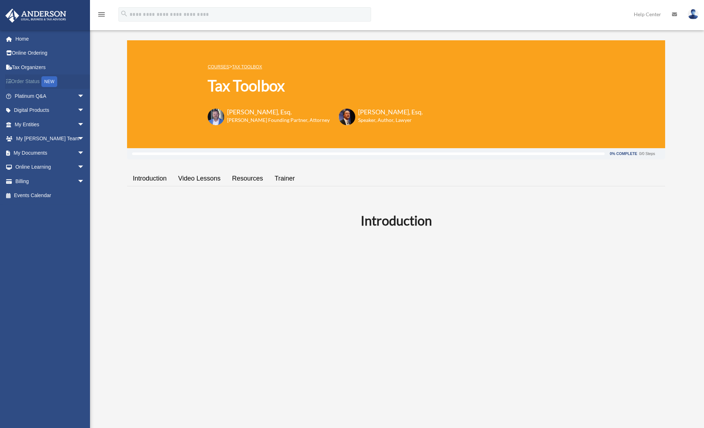
click at [29, 80] on link "Order Status NEW" at bounding box center [50, 81] width 90 height 15
click at [77, 151] on span "arrow_drop_down" at bounding box center [84, 153] width 14 height 15
click at [33, 165] on link "Box" at bounding box center [52, 167] width 85 height 14
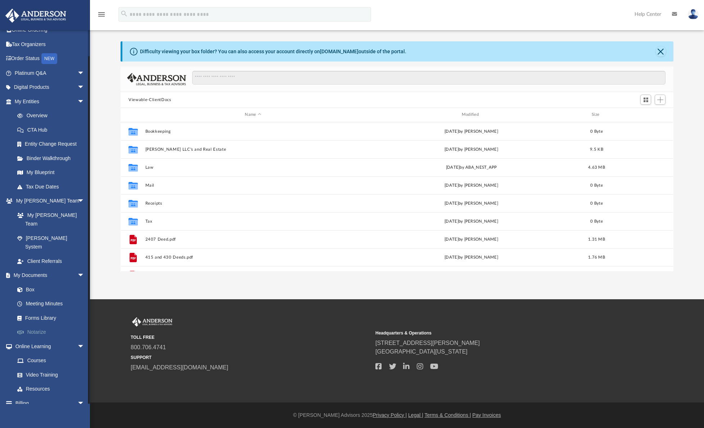
scroll to position [23, 0]
click at [41, 297] on link "Meeting Minutes" at bounding box center [52, 304] width 85 height 14
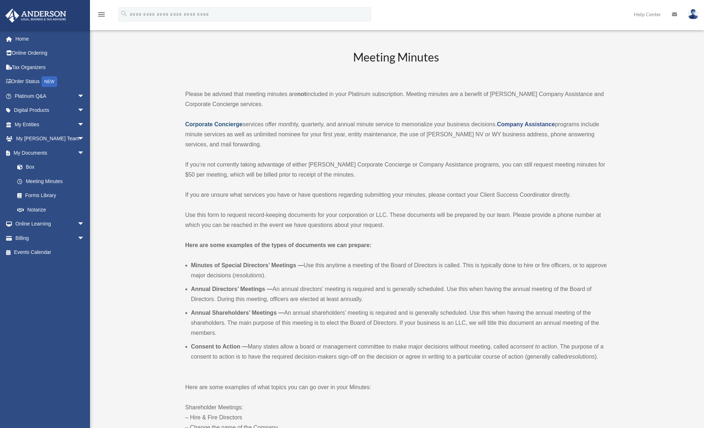
click at [220, 125] on strong "Corporate Concierge" at bounding box center [213, 124] width 57 height 6
click at [77, 123] on span "arrow_drop_down" at bounding box center [84, 124] width 14 height 15
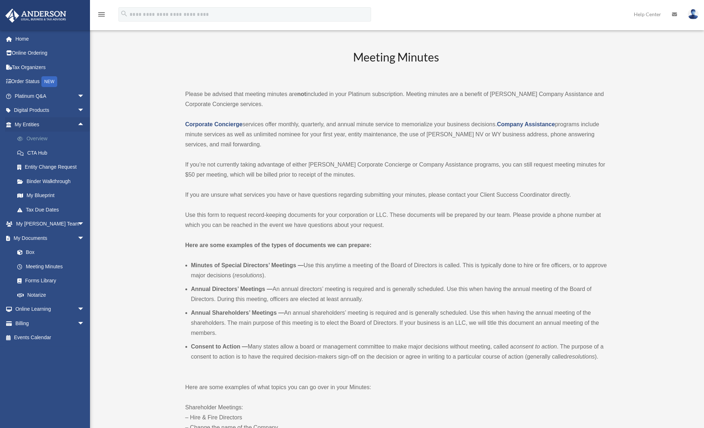
click at [37, 140] on link "Overview" at bounding box center [52, 139] width 85 height 14
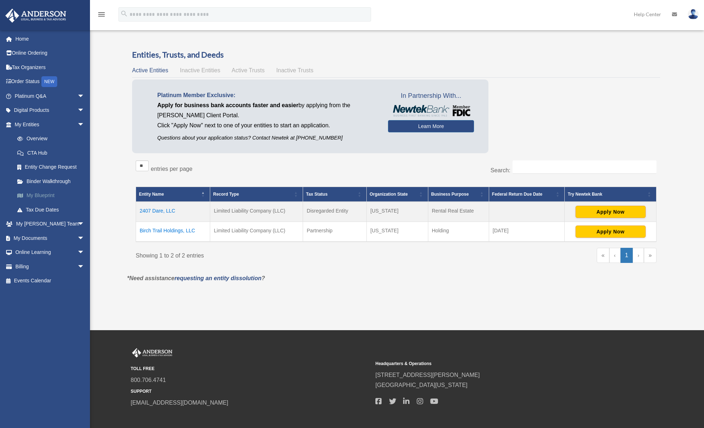
click at [44, 195] on link "My Blueprint" at bounding box center [52, 196] width 85 height 14
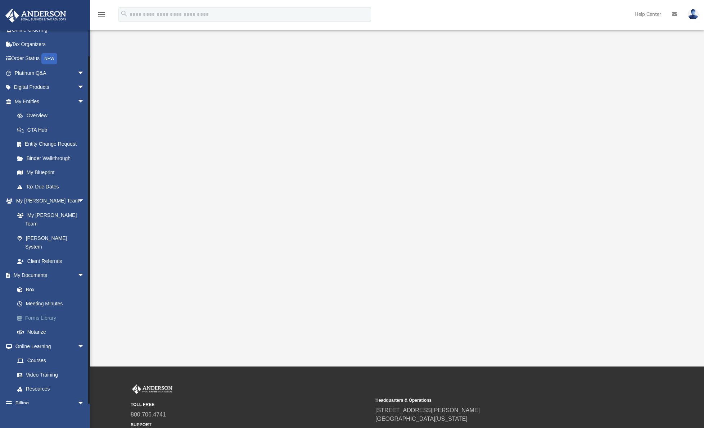
scroll to position [23, 0]
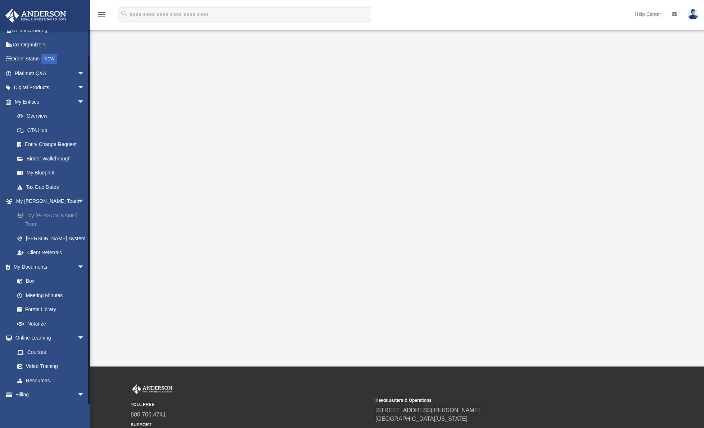
click at [55, 212] on link "My [PERSON_NAME] Team" at bounding box center [52, 219] width 85 height 23
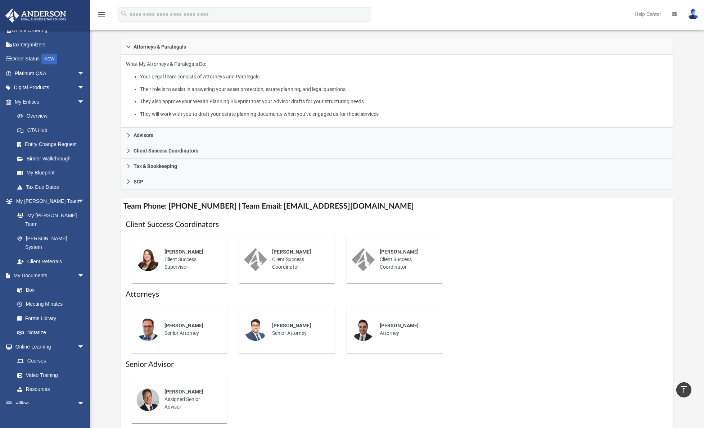
scroll to position [100, 0]
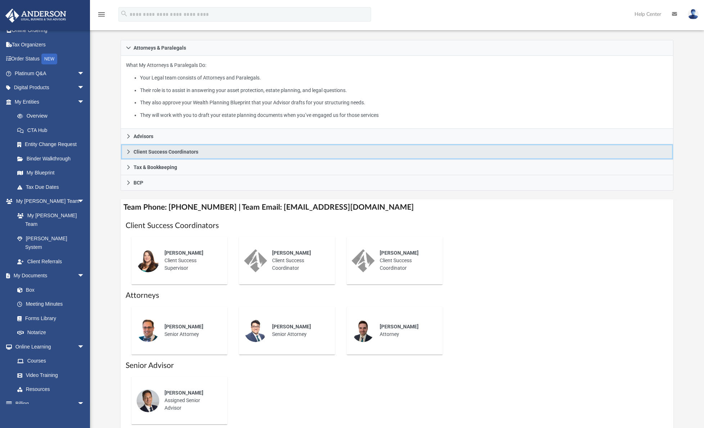
click at [127, 150] on icon at bounding box center [128, 151] width 5 height 5
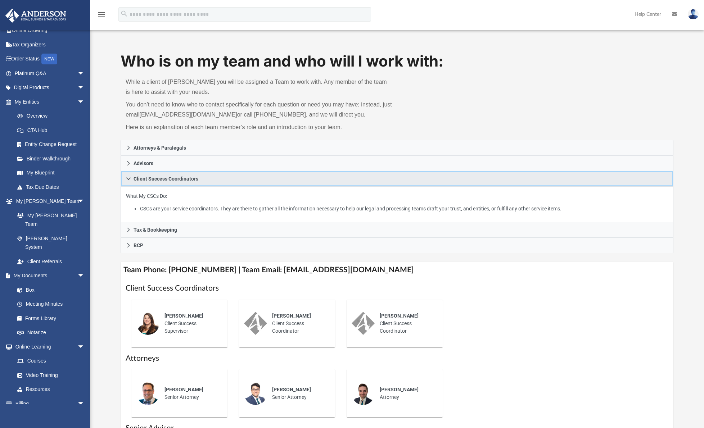
scroll to position [0, 0]
click at [674, 15] on icon at bounding box center [674, 14] width 5 height 5
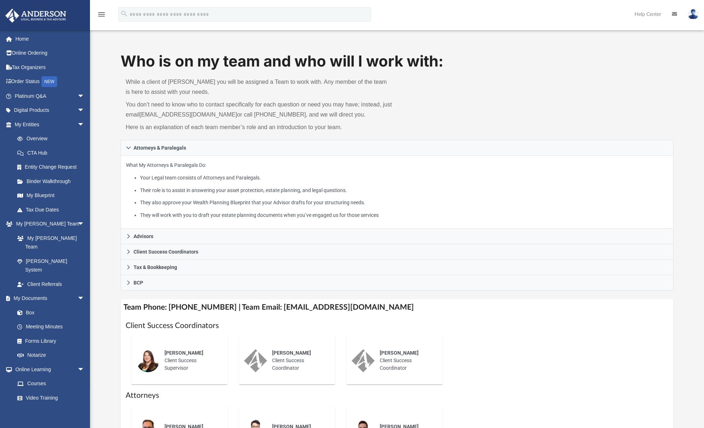
click at [101, 14] on icon "menu" at bounding box center [101, 14] width 9 height 9
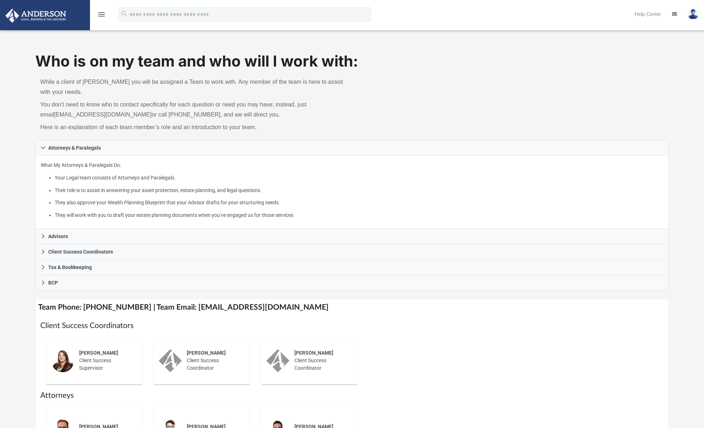
click at [101, 14] on icon "menu" at bounding box center [101, 14] width 9 height 9
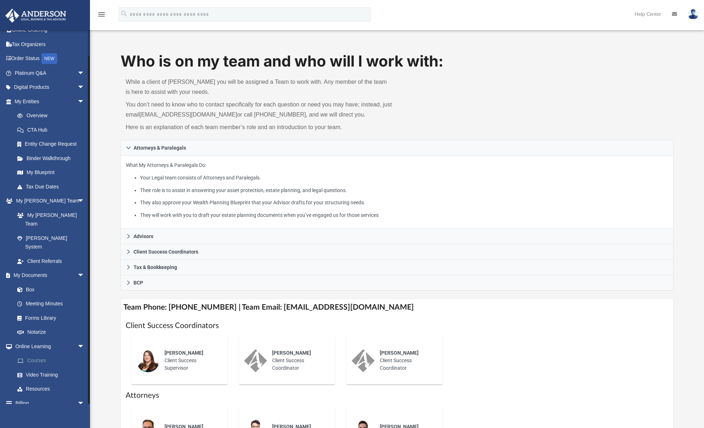
scroll to position [23, 0]
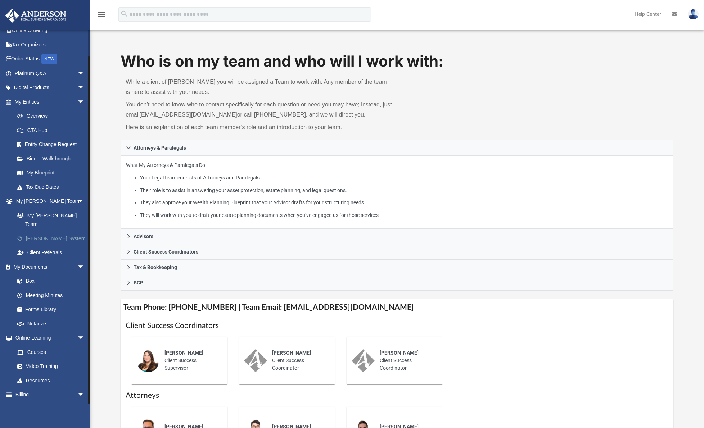
click at [47, 231] on link "[PERSON_NAME] System" at bounding box center [52, 238] width 85 height 14
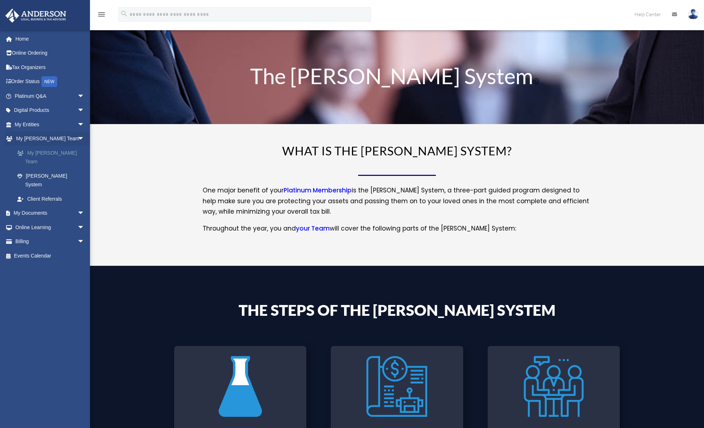
click at [49, 150] on link "My [PERSON_NAME] Team" at bounding box center [52, 157] width 85 height 23
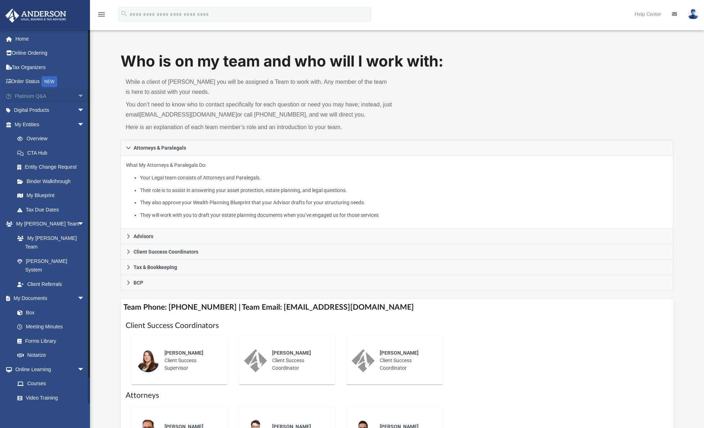
click at [77, 94] on span "arrow_drop_down" at bounding box center [84, 96] width 14 height 15
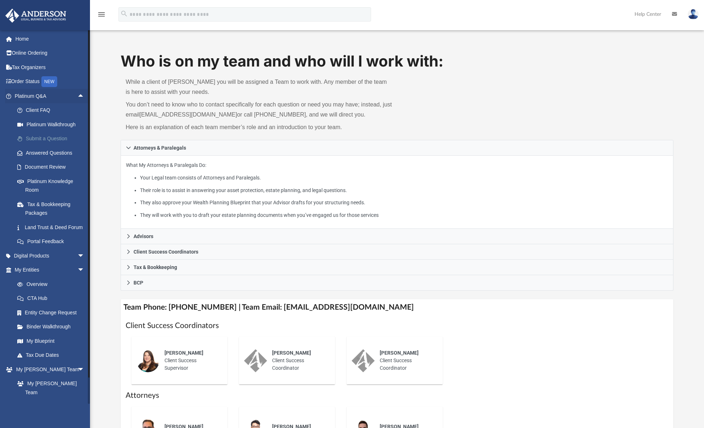
click at [44, 137] on link "Submit a Question" at bounding box center [52, 139] width 85 height 14
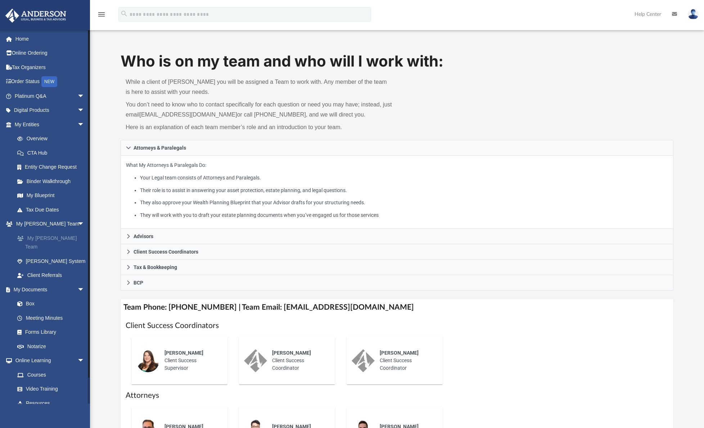
click at [50, 236] on link "My [PERSON_NAME] Team" at bounding box center [52, 242] width 85 height 23
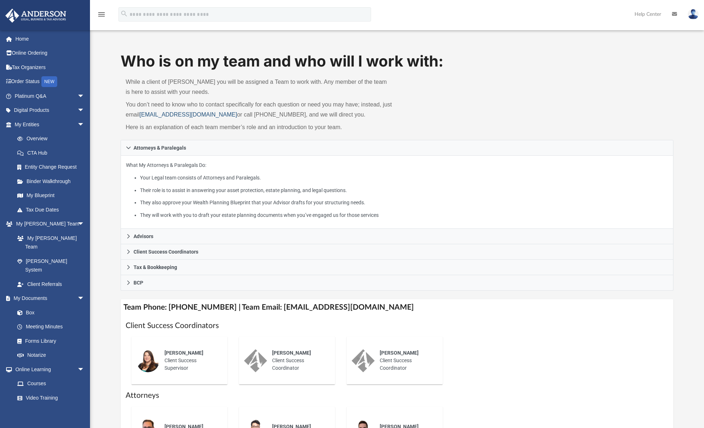
click at [171, 114] on link "[EMAIL_ADDRESS][DOMAIN_NAME]" at bounding box center [189, 115] width 98 height 6
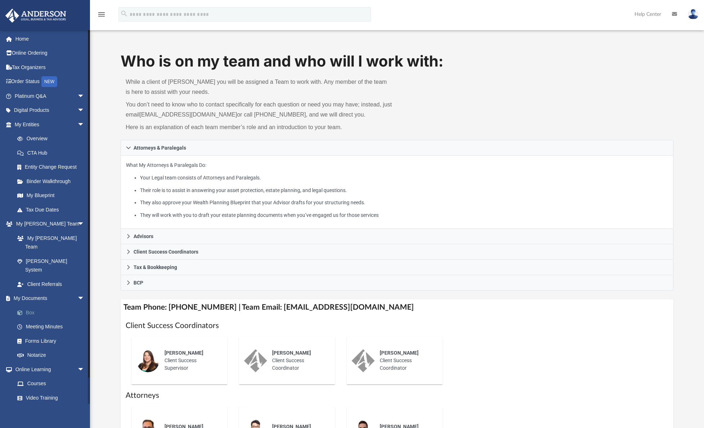
click at [32, 305] on link "Box" at bounding box center [52, 312] width 85 height 14
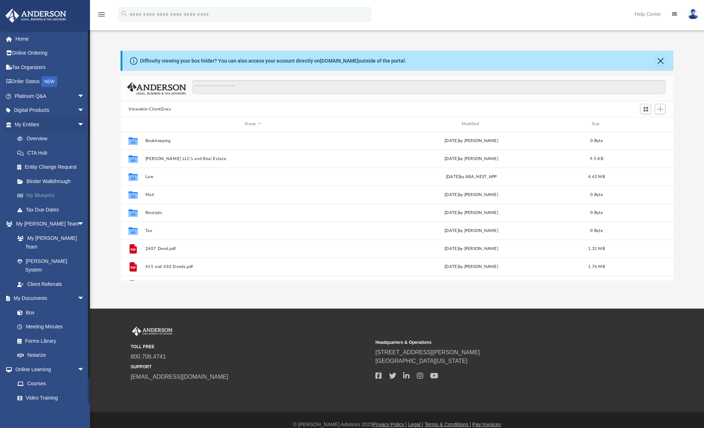
click at [46, 195] on link "My Blueprint" at bounding box center [52, 196] width 85 height 14
